Goal: Task Accomplishment & Management: Use online tool/utility

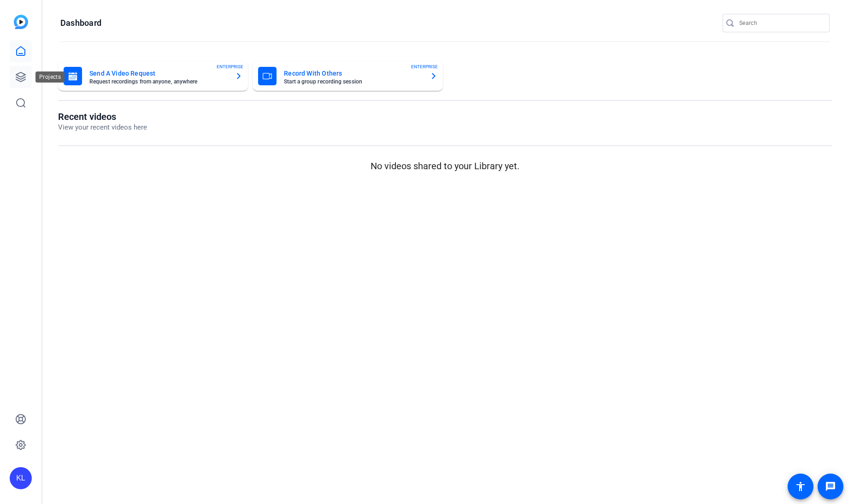
click at [15, 69] on link at bounding box center [21, 77] width 22 height 22
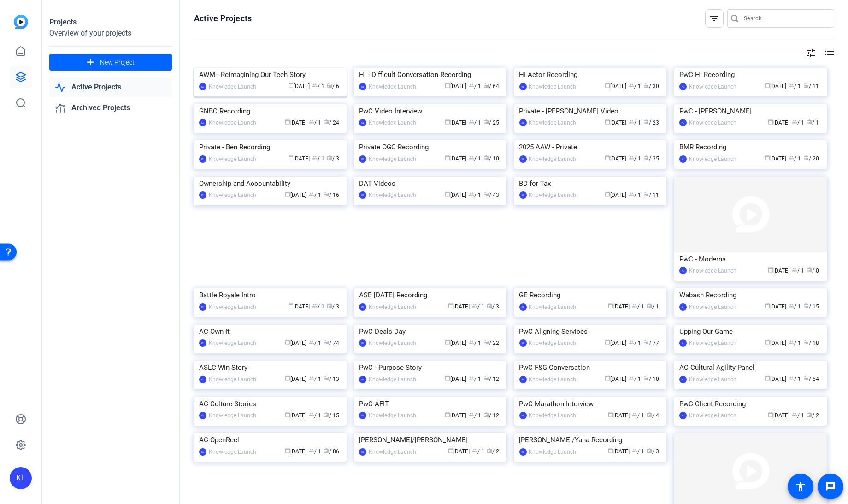
click at [250, 82] on div "AWM - Reimagining Our Tech Story" at bounding box center [270, 75] width 142 height 14
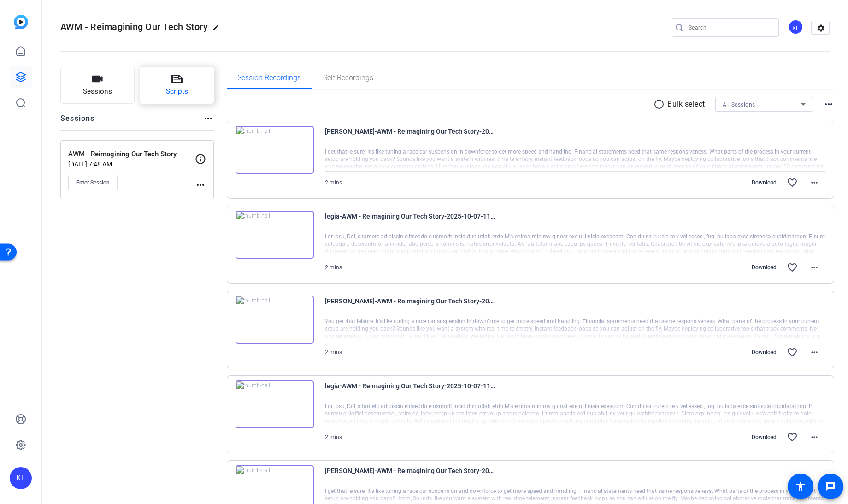
click at [168, 80] on button "Scripts" at bounding box center [177, 85] width 74 height 37
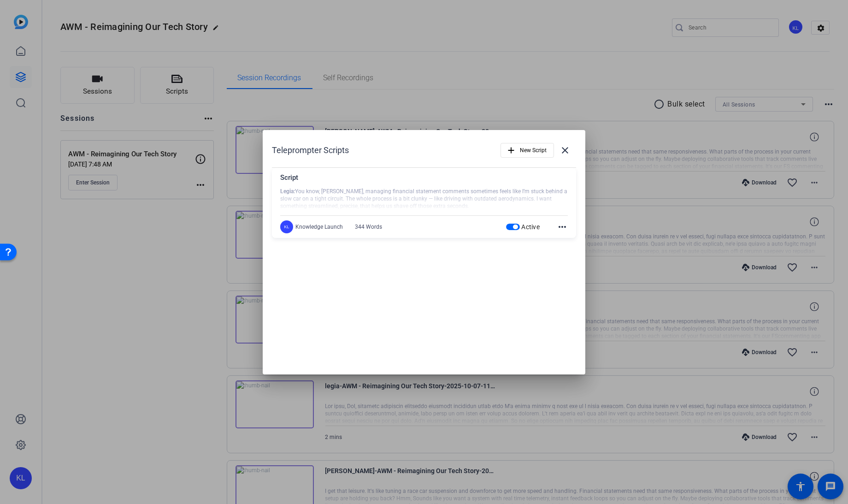
click at [557, 223] on mat-icon "more_horiz" at bounding box center [562, 226] width 11 height 11
click at [574, 242] on span "Edit" at bounding box center [582, 240] width 37 height 11
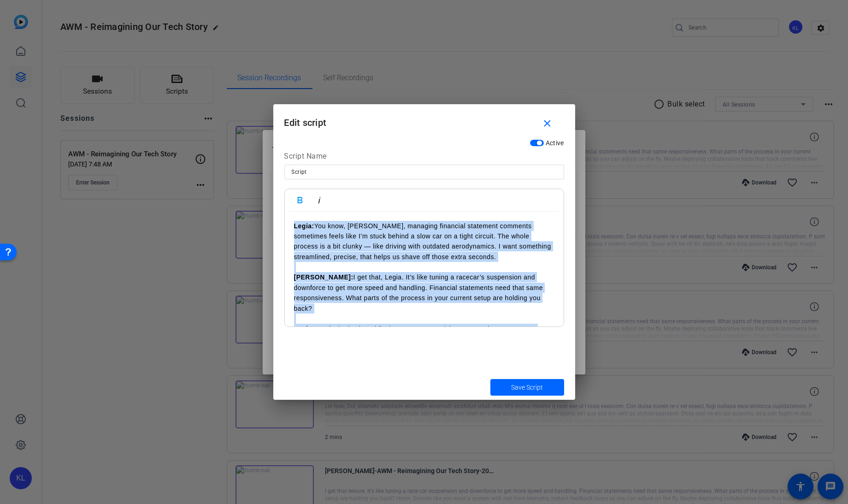
scroll to position [285, 0]
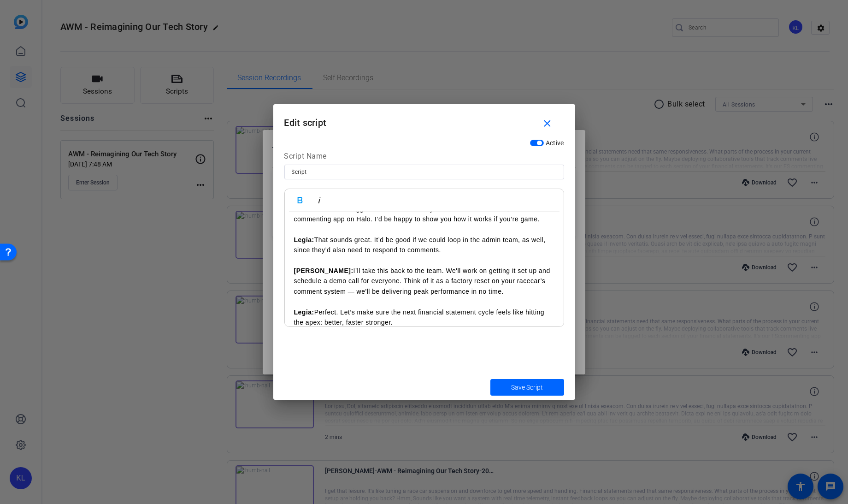
drag, startPoint x: 294, startPoint y: 226, endPoint x: 646, endPoint y: 496, distance: 444.1
click at [646, 496] on div "Teleprompter Scripts add New Script close Script Legia: You know, [PERSON_NAME]…" at bounding box center [424, 252] width 848 height 504
copy div "Lorem: Ips dolo, Sit, ametcons adipiscin elitseddo eiusmodt incididun utlab etd…"
click at [557, 22] on div at bounding box center [424, 252] width 848 height 504
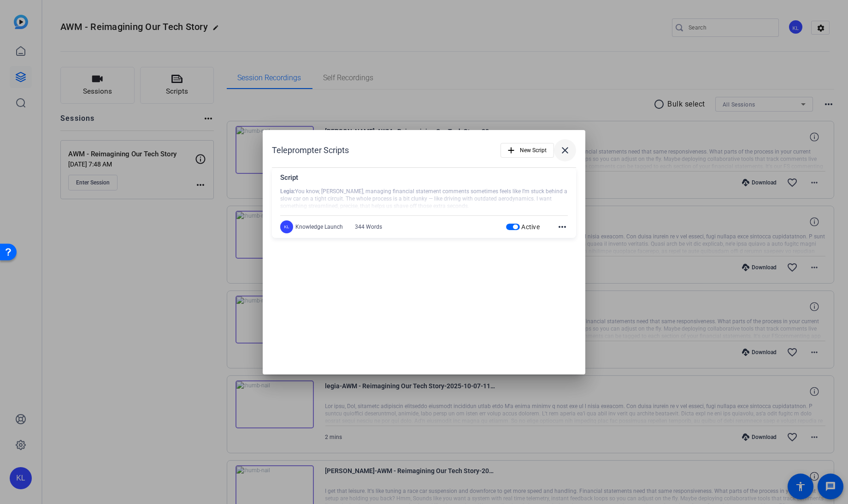
click at [569, 145] on mat-icon "close" at bounding box center [565, 150] width 11 height 11
